Goal: Task Accomplishment & Management: Manage account settings

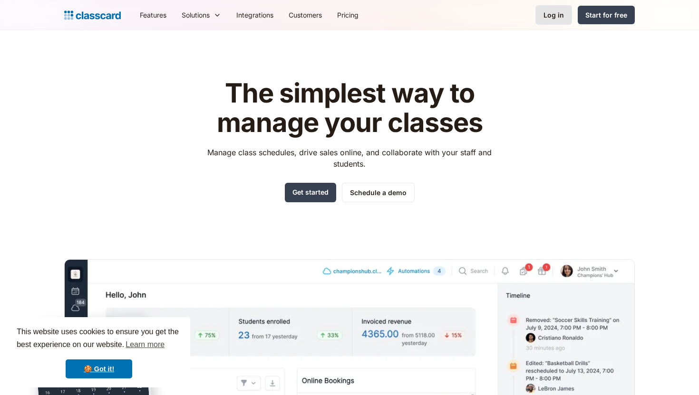
click at [554, 21] on link "Log in" at bounding box center [553, 14] width 37 height 19
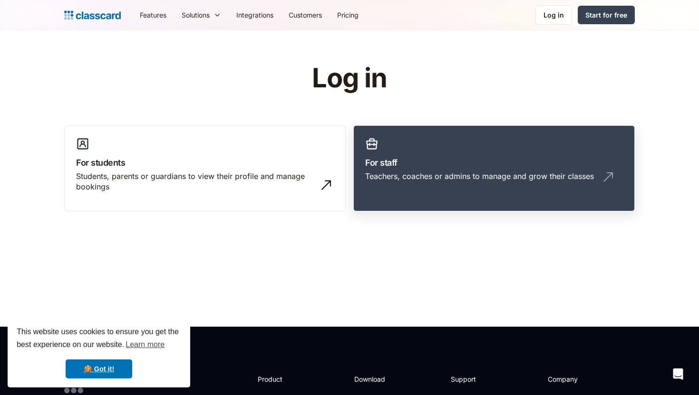
click at [418, 163] on h3 "For staff" at bounding box center [494, 162] width 258 height 13
